Goal: Task Accomplishment & Management: Complete application form

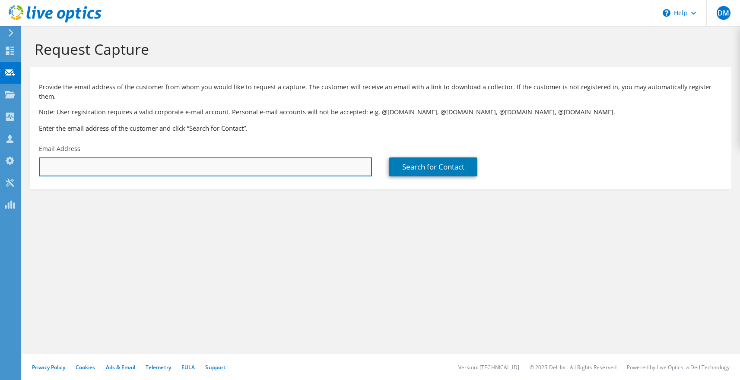
click at [245, 158] on input "text" at bounding box center [205, 167] width 333 height 19
type input "[PERSON_NAME][EMAIL_ADDRESS][PERSON_NAME][DOMAIN_NAME]"
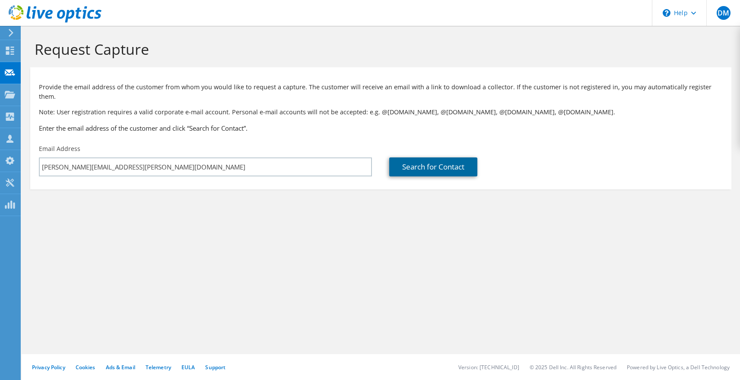
click at [426, 158] on link "Search for Contact" at bounding box center [433, 167] width 88 height 19
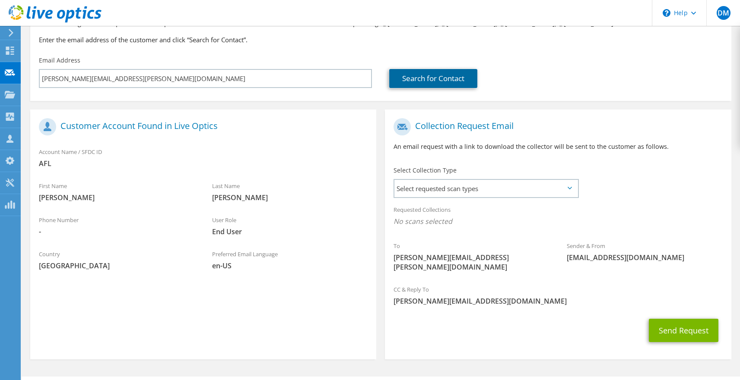
scroll to position [90, 0]
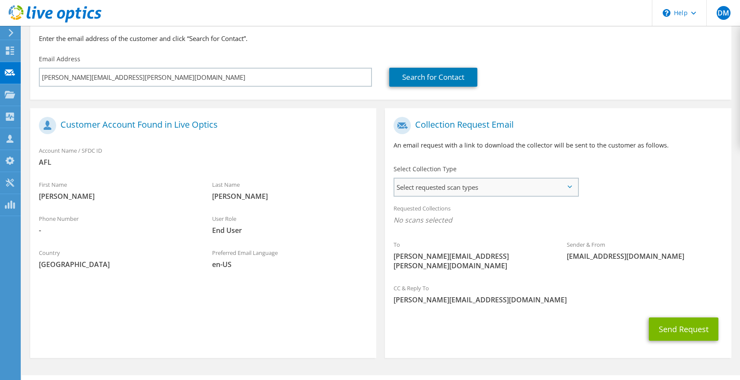
click at [436, 179] on span "Select requested scan types" at bounding box center [485, 187] width 183 height 17
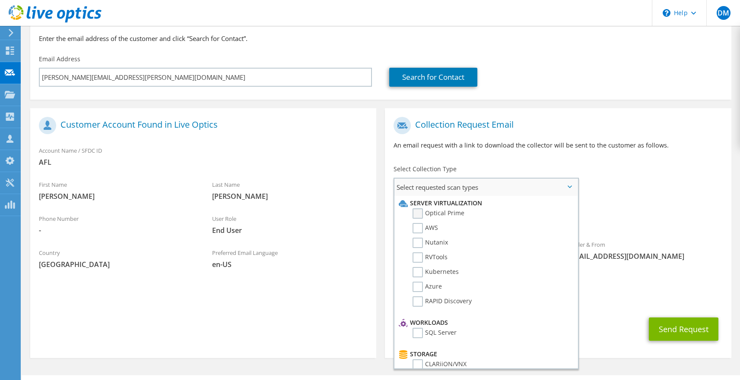
click at [416, 209] on label "Optical Prime" at bounding box center [438, 214] width 52 height 10
click at [0, 0] on input "Optical Prime" at bounding box center [0, 0] width 0 height 0
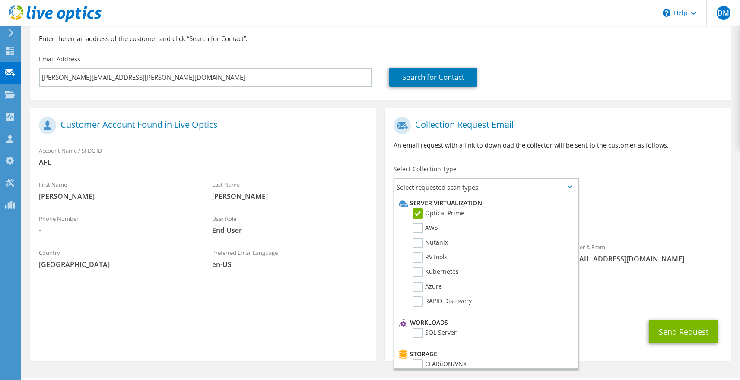
click at [651, 201] on div "Requested Collections No scans selected Optical Prime" at bounding box center [558, 217] width 346 height 35
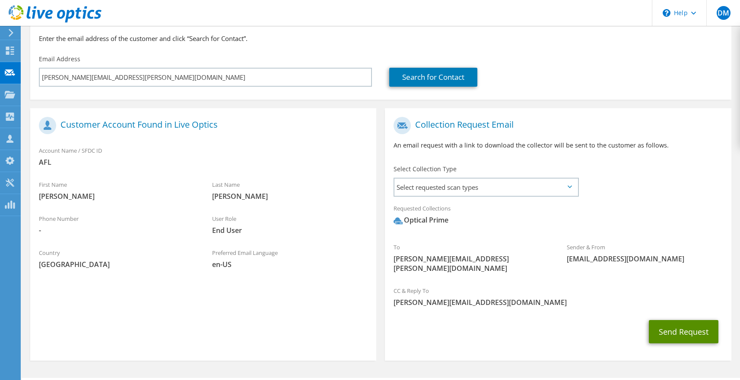
click at [682, 320] on button "Send Request" at bounding box center [684, 331] width 70 height 23
